Goal: Check status: Check status

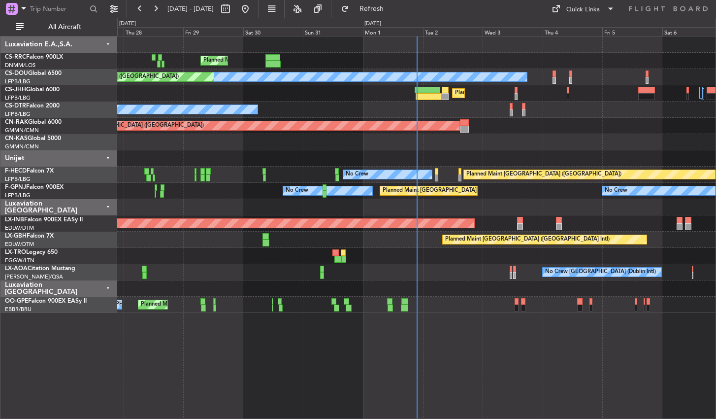
click at [419, 379] on div "Planned Maint [GEOGRAPHIC_DATA] ([GEOGRAPHIC_DATA]) Planned Maint [GEOGRAPHIC_D…" at bounding box center [416, 227] width 599 height 383
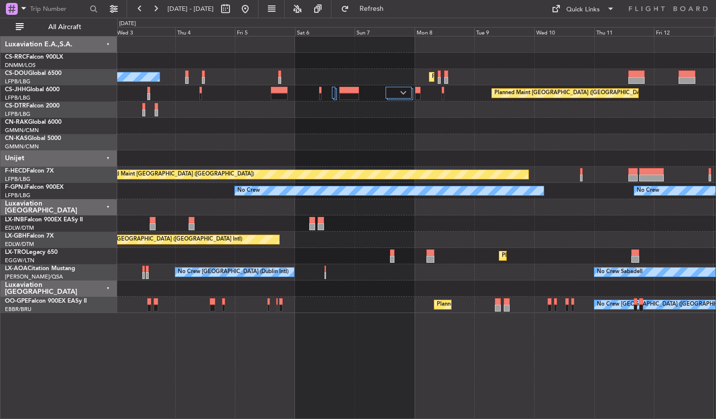
click at [264, 359] on div "Planned Maint [GEOGRAPHIC_DATA] ([GEOGRAPHIC_DATA]) Planned Maint [GEOGRAPHIC_D…" at bounding box center [416, 227] width 599 height 383
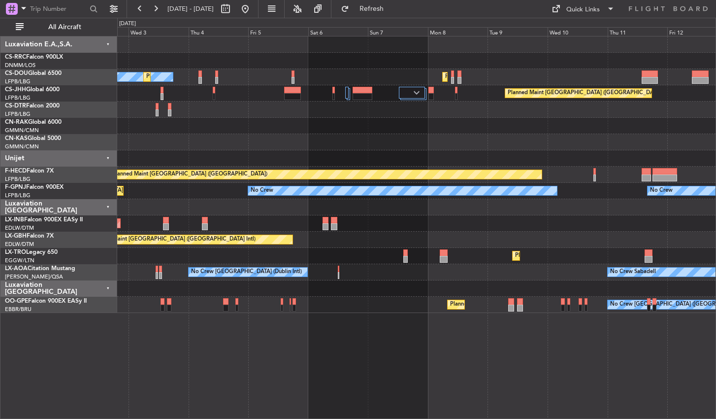
click at [403, 375] on div "Planned Maint [GEOGRAPHIC_DATA] ([GEOGRAPHIC_DATA]) No Crew Planned Maint [GEOG…" at bounding box center [416, 227] width 599 height 383
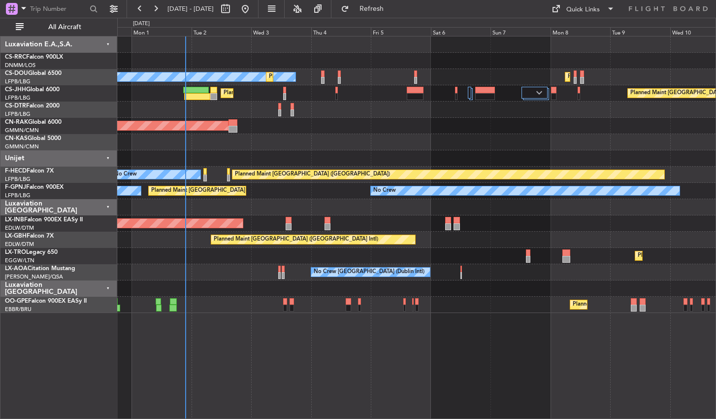
click at [297, 369] on div "Planned Maint [GEOGRAPHIC_DATA] ([GEOGRAPHIC_DATA]) Planned Maint [GEOGRAPHIC_D…" at bounding box center [416, 227] width 599 height 383
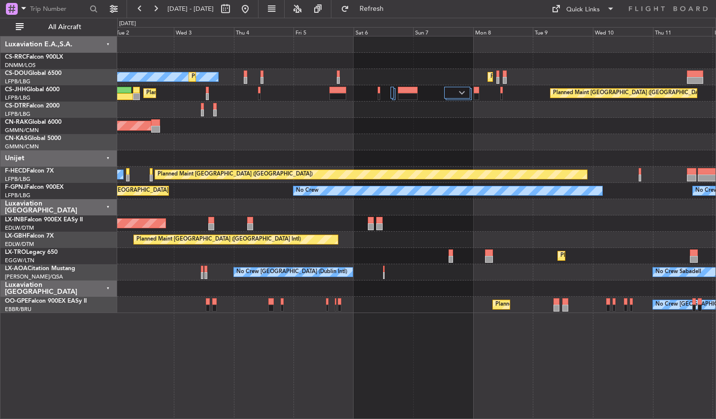
click at [217, 353] on div "Planned Maint [GEOGRAPHIC_DATA] ([GEOGRAPHIC_DATA]) No Crew Planned Maint [GEOG…" at bounding box center [416, 227] width 599 height 383
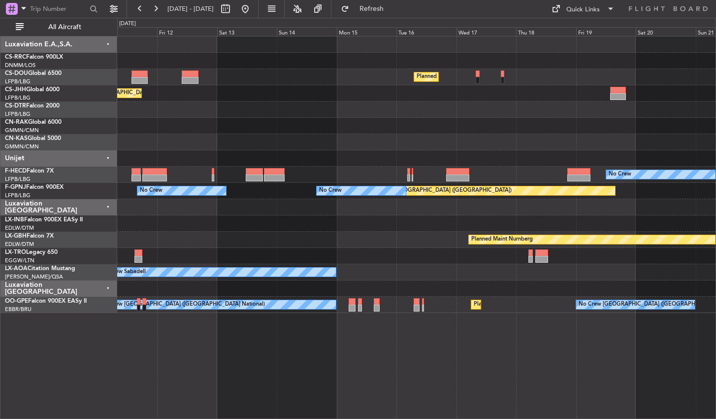
click at [291, 377] on div "Planned Maint [GEOGRAPHIC_DATA] ([GEOGRAPHIC_DATA]) Planned Maint [GEOGRAPHIC_D…" at bounding box center [416, 227] width 599 height 383
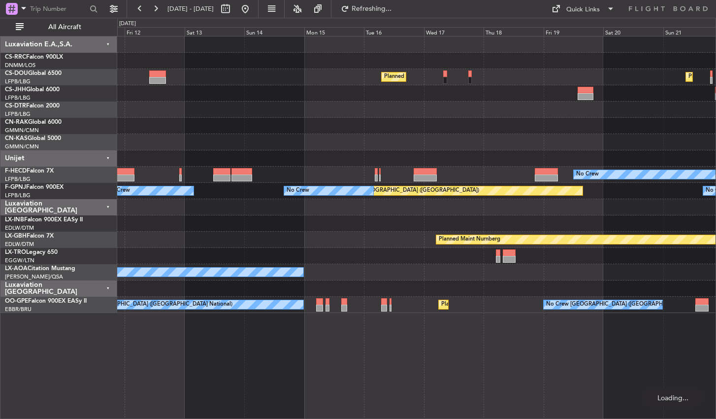
click at [358, 340] on div "Planned Maint [GEOGRAPHIC_DATA] ([GEOGRAPHIC_DATA]) Planned Maint [GEOGRAPHIC_D…" at bounding box center [416, 227] width 599 height 383
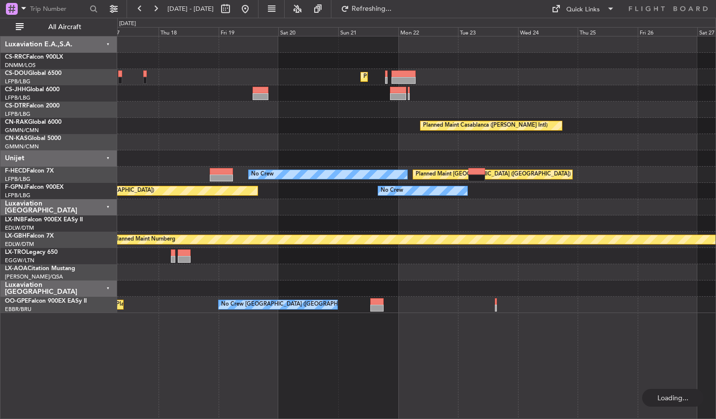
click at [386, 326] on div "Planned Maint [GEOGRAPHIC_DATA] ([GEOGRAPHIC_DATA]) Planned Maint [GEOGRAPHIC_D…" at bounding box center [416, 227] width 599 height 383
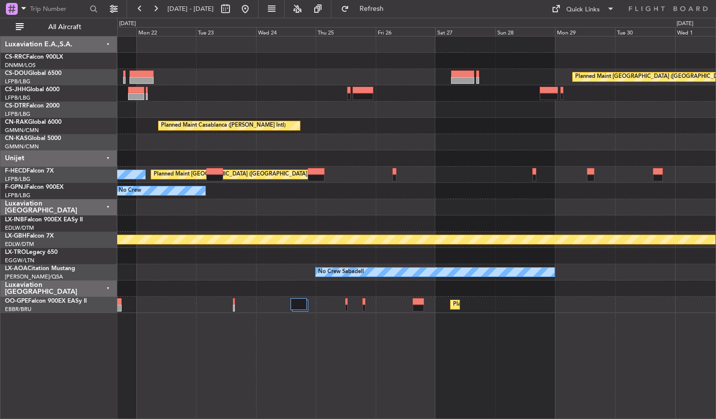
click at [288, 359] on div "Planned Maint [GEOGRAPHIC_DATA] ([GEOGRAPHIC_DATA]) Planned Maint [GEOGRAPHIC_D…" at bounding box center [416, 227] width 599 height 383
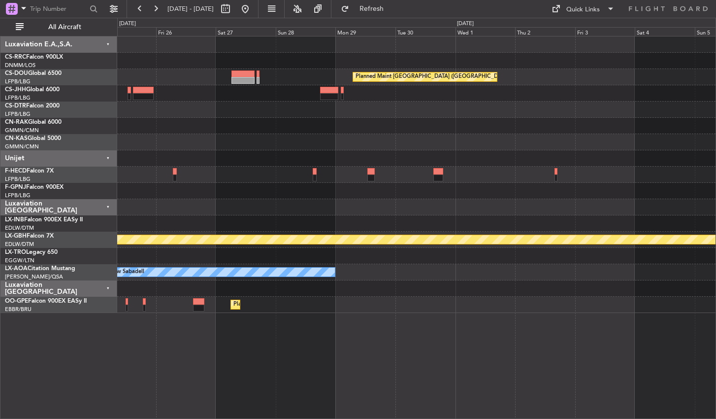
click at [339, 379] on div "Planned Maint [GEOGRAPHIC_DATA] ([GEOGRAPHIC_DATA]) Planned Maint Casablanca ([…" at bounding box center [416, 227] width 599 height 383
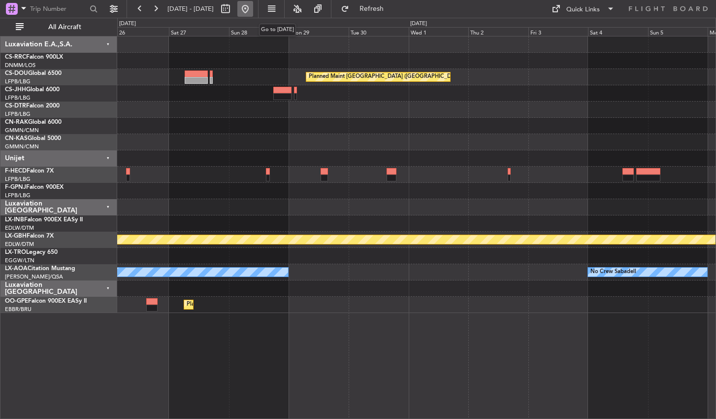
click at [253, 10] on button at bounding box center [245, 9] width 16 height 16
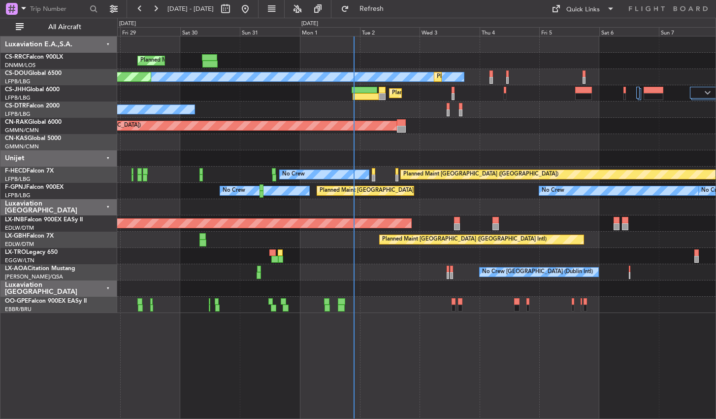
click at [448, 347] on div "Planned Maint [GEOGRAPHIC_DATA] ([GEOGRAPHIC_DATA]) Planned Maint [GEOGRAPHIC_D…" at bounding box center [416, 227] width 599 height 383
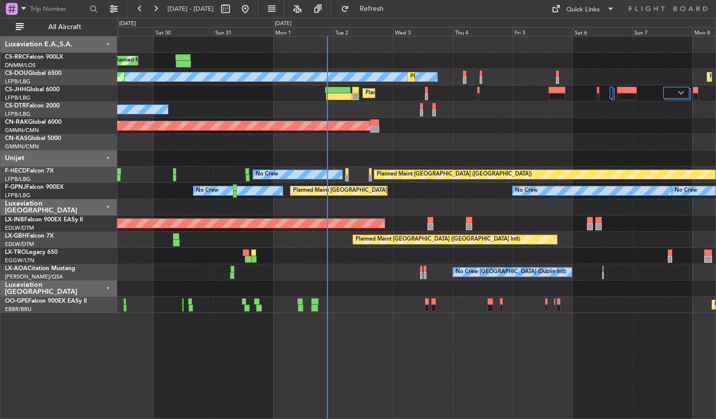
click at [389, 158] on div "Planned Maint [GEOGRAPHIC_DATA] ([GEOGRAPHIC_DATA]) No Crew Planned Maint [GEOG…" at bounding box center [416, 174] width 598 height 276
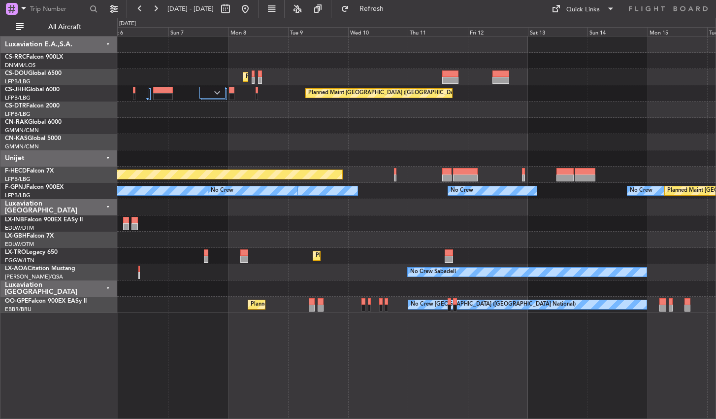
click at [242, 122] on div at bounding box center [416, 126] width 598 height 16
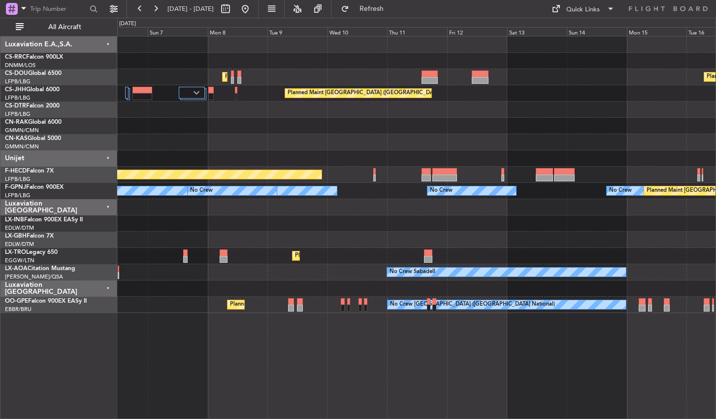
click at [293, 118] on div "Planned Maint [GEOGRAPHIC_DATA] ([GEOGRAPHIC_DATA]) Planned Maint [GEOGRAPHIC_D…" at bounding box center [416, 174] width 598 height 276
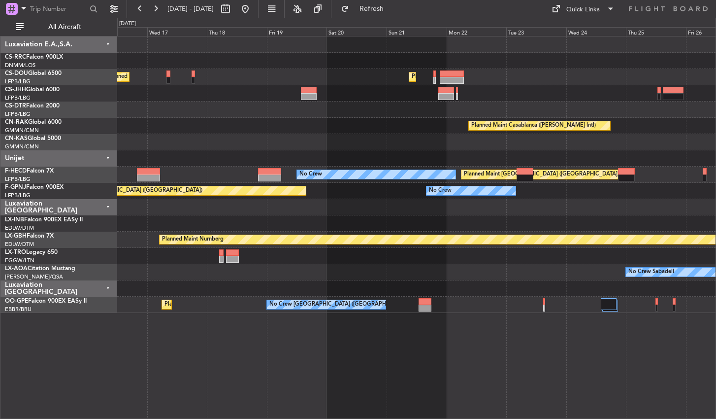
click at [258, 161] on div "Planned Maint [GEOGRAPHIC_DATA] ([GEOGRAPHIC_DATA]) Planned Maint [GEOGRAPHIC_D…" at bounding box center [416, 174] width 598 height 276
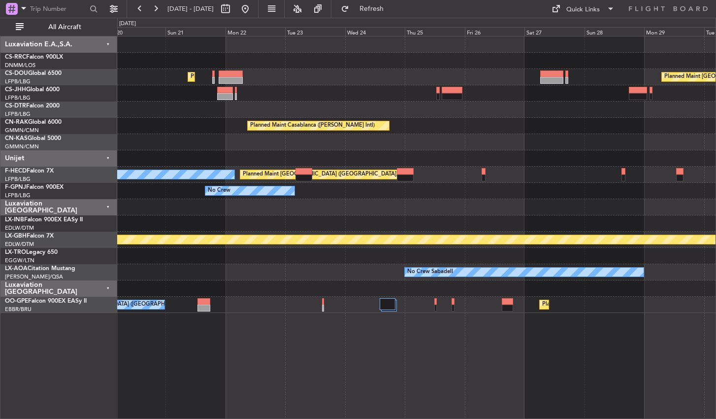
click at [324, 99] on div "Planned Maint [GEOGRAPHIC_DATA] ([GEOGRAPHIC_DATA]) Planned Maint [GEOGRAPHIC_D…" at bounding box center [416, 174] width 598 height 276
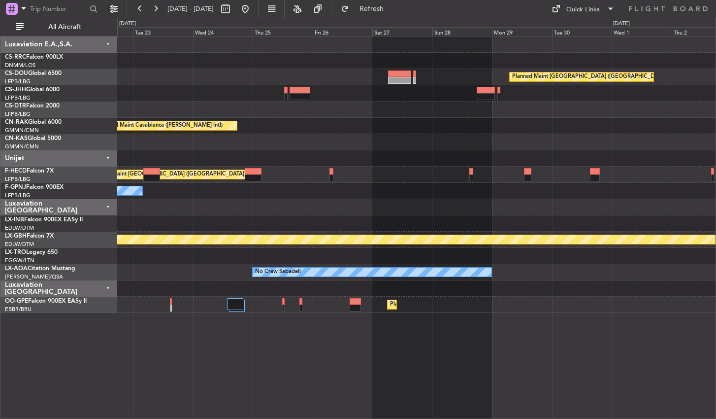
click at [388, 116] on div at bounding box center [416, 109] width 598 height 16
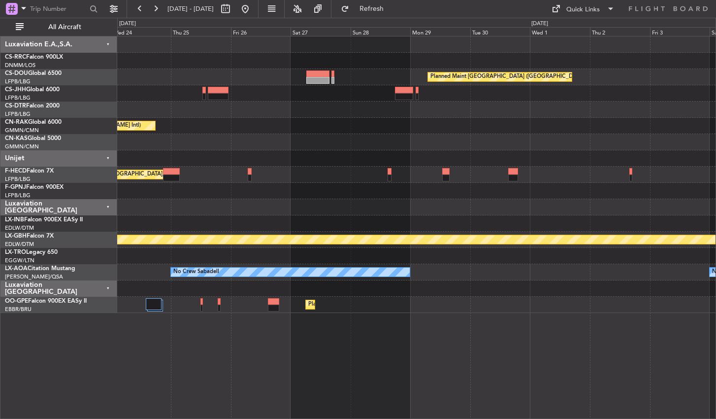
click at [416, 97] on div "Planned Maint [GEOGRAPHIC_DATA] ([GEOGRAPHIC_DATA]) Planned Maint Casablanca ([…" at bounding box center [416, 174] width 598 height 276
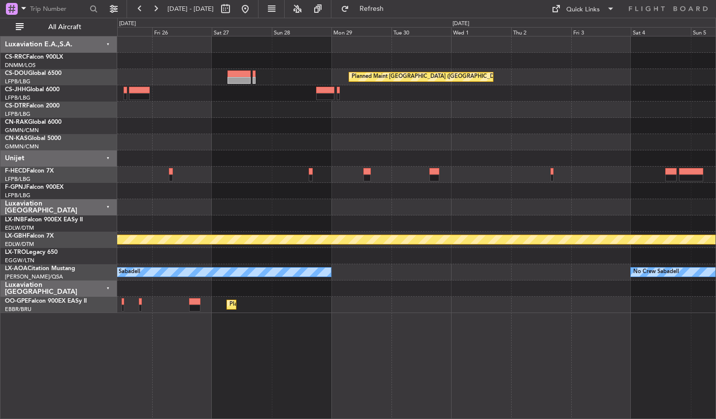
click at [344, 126] on div "Planned Maint [GEOGRAPHIC_DATA] ([GEOGRAPHIC_DATA]) Planned Maint Casablanca ([…" at bounding box center [416, 174] width 598 height 276
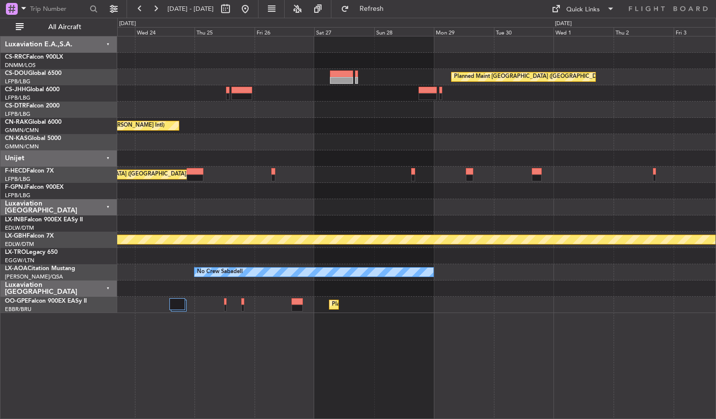
click at [392, 150] on div "Planned Maint [GEOGRAPHIC_DATA] ([GEOGRAPHIC_DATA]) Planned Maint [GEOGRAPHIC_D…" at bounding box center [416, 174] width 598 height 276
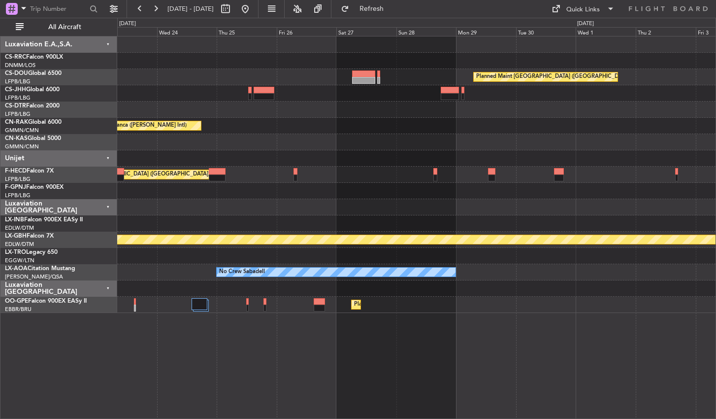
click at [259, 4] on fb-range-datepicker "[DATE] - [DATE]" at bounding box center [193, 9] width 132 height 18
click at [253, 4] on button at bounding box center [245, 9] width 16 height 16
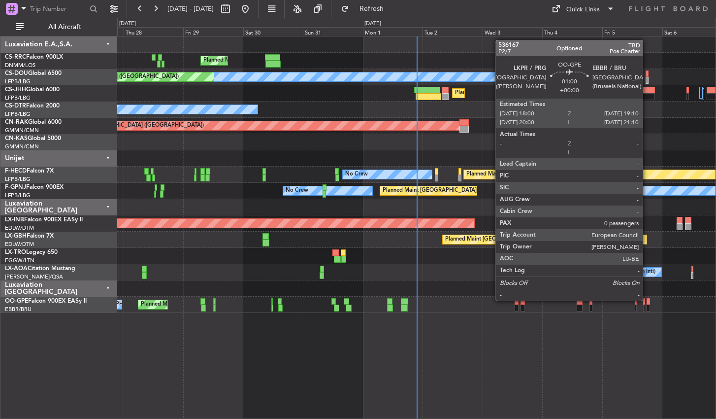
click at [632, 300] on div "Planned Maint [GEOGRAPHIC_DATA] ([GEOGRAPHIC_DATA] National) No Crew [GEOGRAPHI…" at bounding box center [416, 305] width 598 height 16
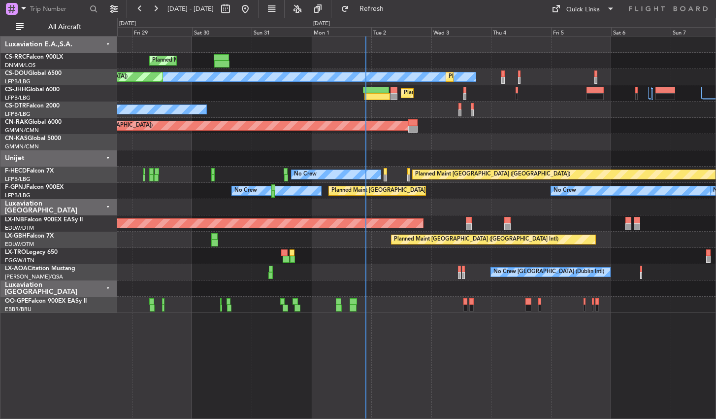
click at [402, 387] on div "Planned Maint [GEOGRAPHIC_DATA] ([GEOGRAPHIC_DATA]) Planned Maint [GEOGRAPHIC_D…" at bounding box center [416, 227] width 599 height 383
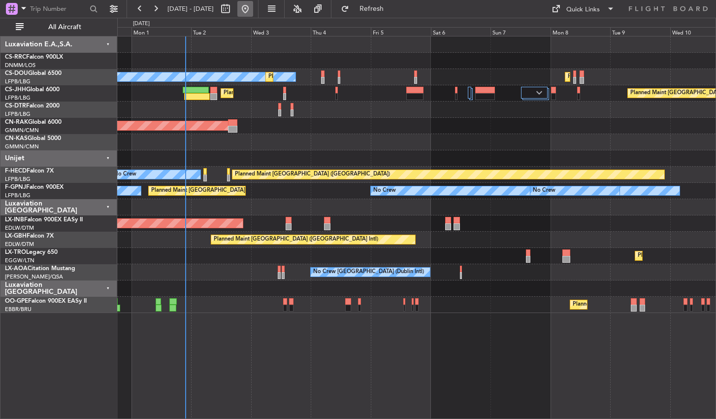
click at [253, 10] on button at bounding box center [245, 9] width 16 height 16
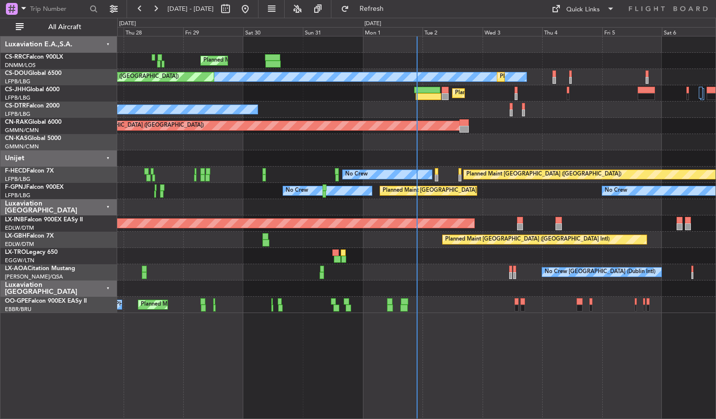
click at [437, 347] on div "Planned Maint [GEOGRAPHIC_DATA] ([GEOGRAPHIC_DATA]) Planned Maint [GEOGRAPHIC_D…" at bounding box center [416, 227] width 599 height 383
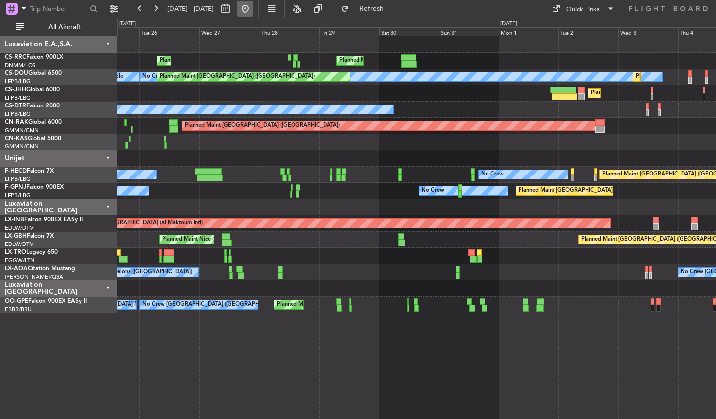
click at [253, 7] on button at bounding box center [245, 9] width 16 height 16
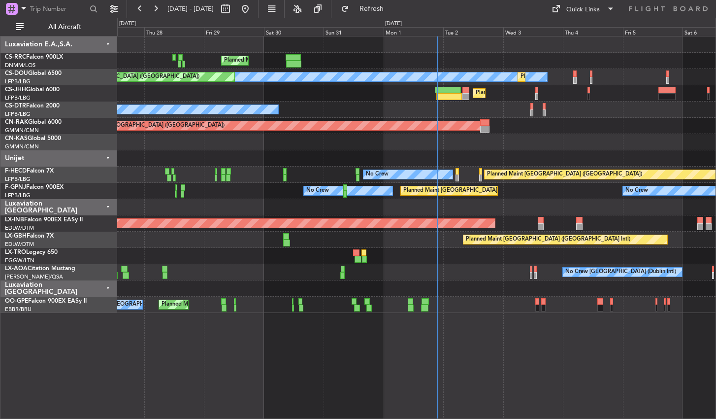
click at [411, 354] on div "Planned Maint [GEOGRAPHIC_DATA] ([GEOGRAPHIC_DATA]) Planned Maint [GEOGRAPHIC_D…" at bounding box center [416, 227] width 599 height 383
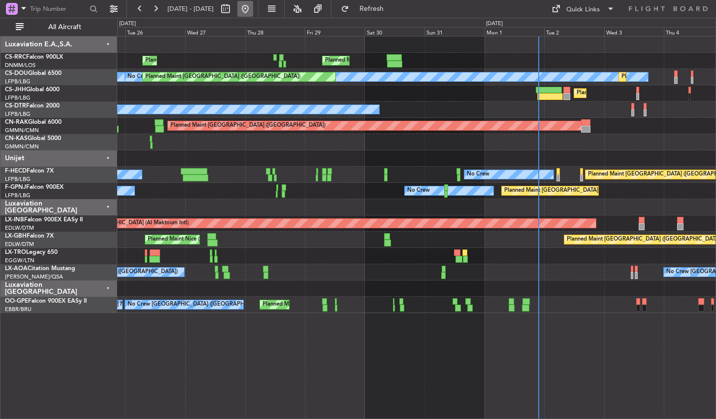
click at [253, 11] on button at bounding box center [245, 9] width 16 height 16
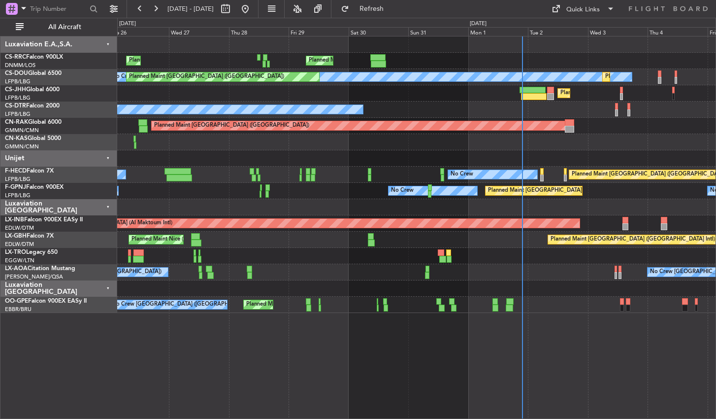
click at [350, 346] on div "Planned Maint [GEOGRAPHIC_DATA] ([GEOGRAPHIC_DATA]) Planned Maint [GEOGRAPHIC_D…" at bounding box center [416, 227] width 599 height 383
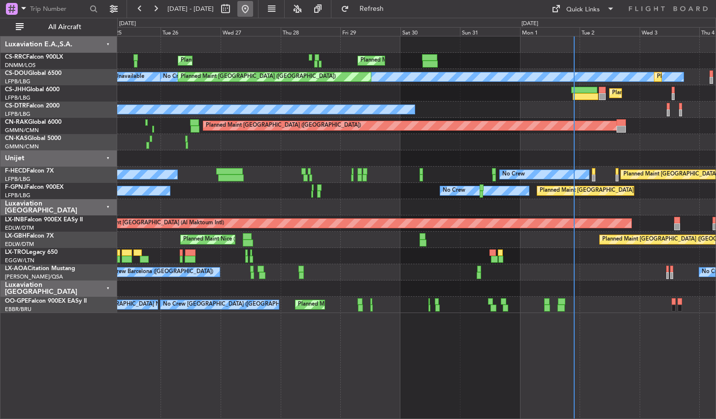
click at [253, 6] on button at bounding box center [245, 9] width 16 height 16
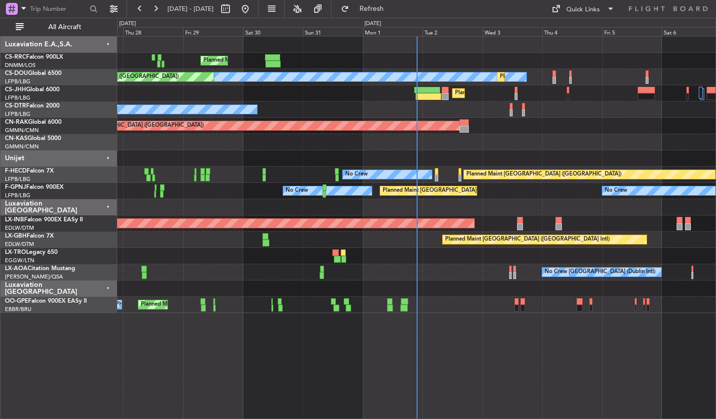
click at [463, 348] on div "Planned Maint [GEOGRAPHIC_DATA] ([GEOGRAPHIC_DATA]) Planned Maint [GEOGRAPHIC_D…" at bounding box center [416, 227] width 599 height 383
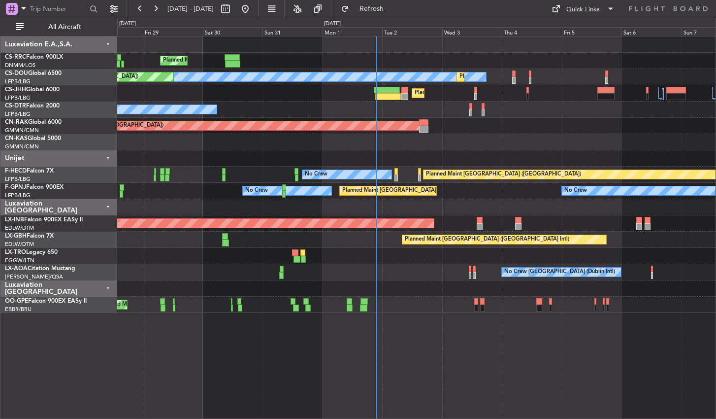
click at [476, 353] on div "Planned Maint [GEOGRAPHIC_DATA] ([GEOGRAPHIC_DATA]) Planned Maint [GEOGRAPHIC_D…" at bounding box center [416, 227] width 599 height 383
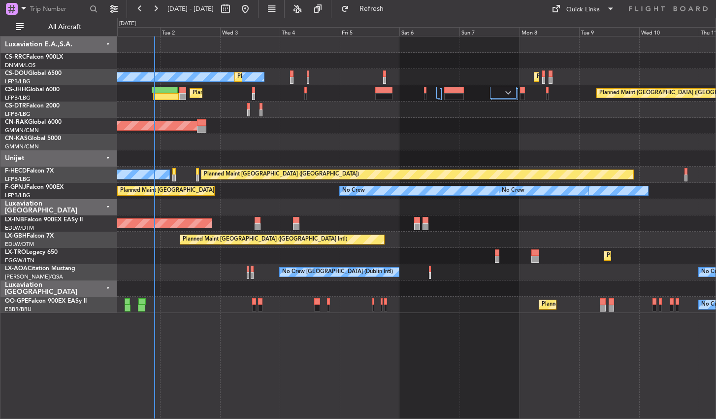
click at [439, 361] on div "No Crew Planned Maint [GEOGRAPHIC_DATA] ([GEOGRAPHIC_DATA]) Planned Maint [GEOG…" at bounding box center [416, 227] width 599 height 383
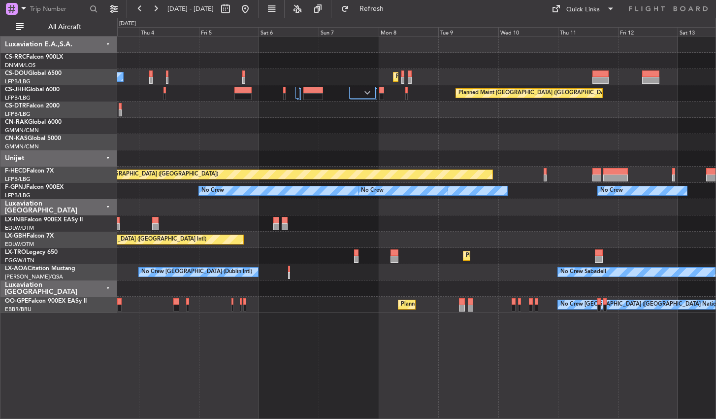
click at [455, 354] on div "No Crew Planned Maint [GEOGRAPHIC_DATA] ([GEOGRAPHIC_DATA]) Planned Maint [GEOG…" at bounding box center [416, 227] width 599 height 383
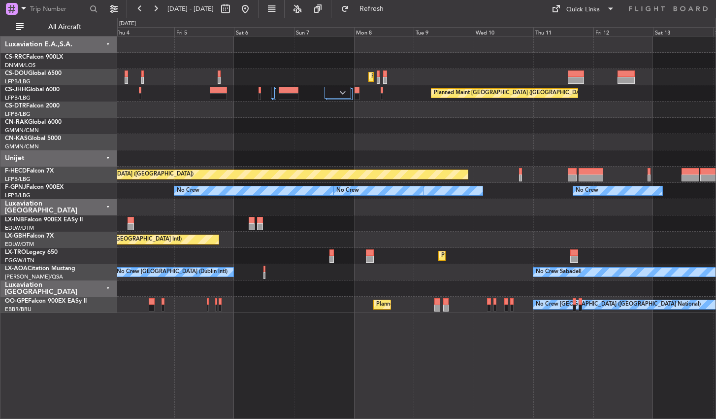
click at [621, 354] on div "Planned Maint [GEOGRAPHIC_DATA] ([GEOGRAPHIC_DATA]) Planned Maint [GEOGRAPHIC_D…" at bounding box center [416, 227] width 599 height 383
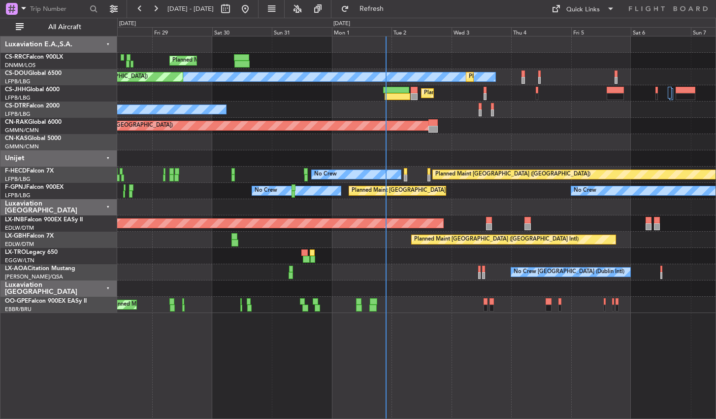
click at [510, 366] on div "Planned Maint [GEOGRAPHIC_DATA] ([GEOGRAPHIC_DATA]) Planned Maint [GEOGRAPHIC_D…" at bounding box center [416, 227] width 599 height 383
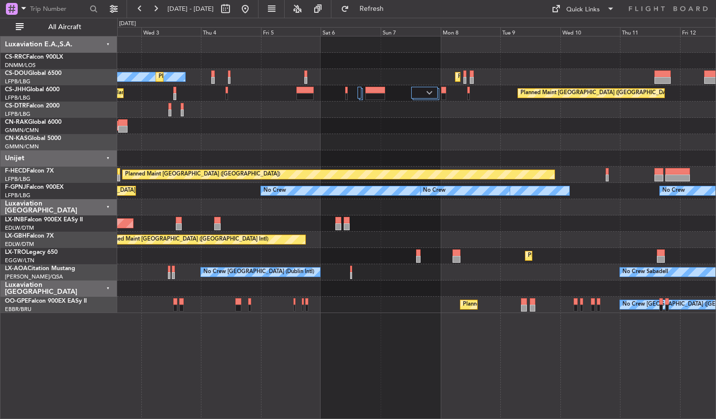
click at [280, 350] on div "No Crew Planned Maint [GEOGRAPHIC_DATA] ([GEOGRAPHIC_DATA]) Planned Maint [GEOG…" at bounding box center [416, 227] width 599 height 383
click at [612, 359] on div "No Crew Planned Maint [GEOGRAPHIC_DATA] ([GEOGRAPHIC_DATA]) Planned Maint [GEOG…" at bounding box center [416, 227] width 599 height 383
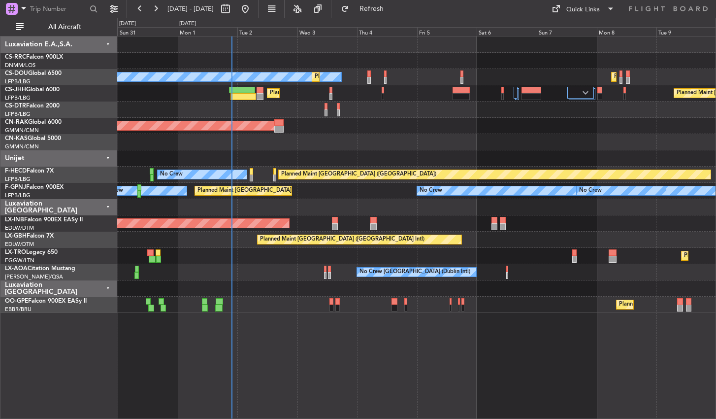
click at [463, 372] on div "Planned Maint [GEOGRAPHIC_DATA] ([GEOGRAPHIC_DATA]) No Crew Planned Maint [GEOG…" at bounding box center [416, 227] width 599 height 383
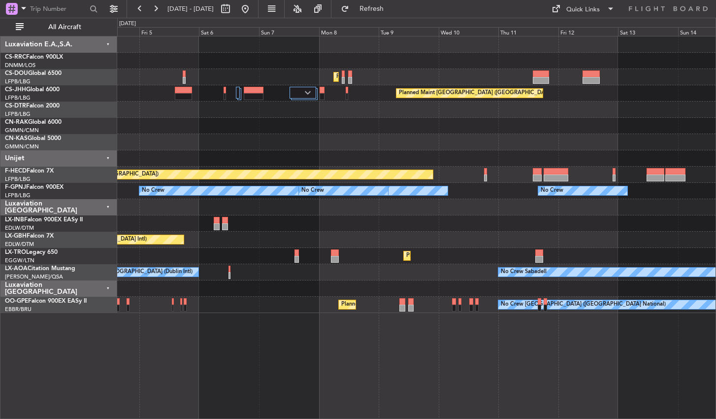
click at [312, 396] on div "Planned Maint [GEOGRAPHIC_DATA] ([GEOGRAPHIC_DATA]) Planned Maint [GEOGRAPHIC_D…" at bounding box center [416, 227] width 599 height 383
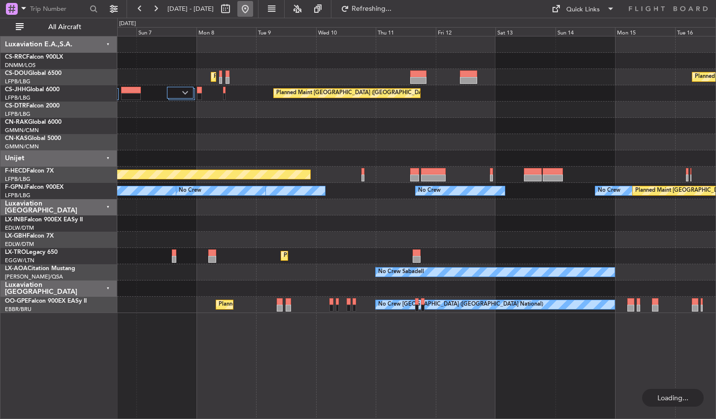
click at [253, 2] on button at bounding box center [245, 9] width 16 height 16
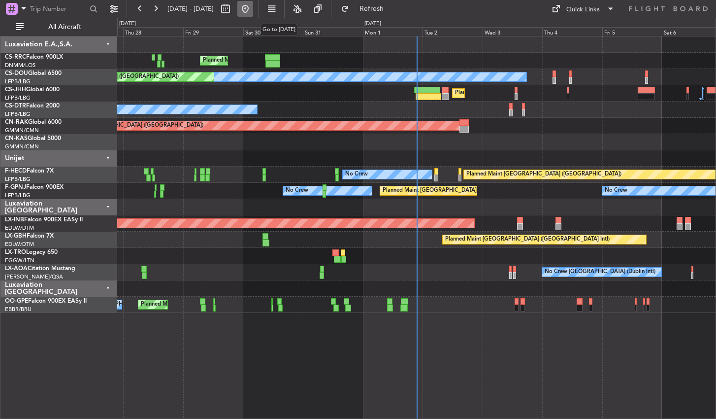
click at [253, 3] on button at bounding box center [245, 9] width 16 height 16
